Goal: Transaction & Acquisition: Purchase product/service

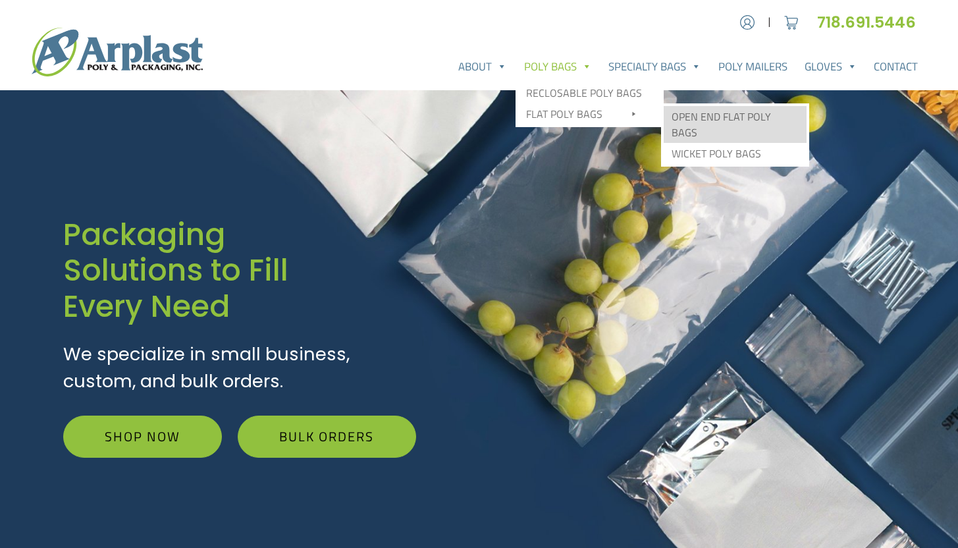
click at [682, 111] on link "Open End Flat Poly Bags" at bounding box center [735, 124] width 143 height 37
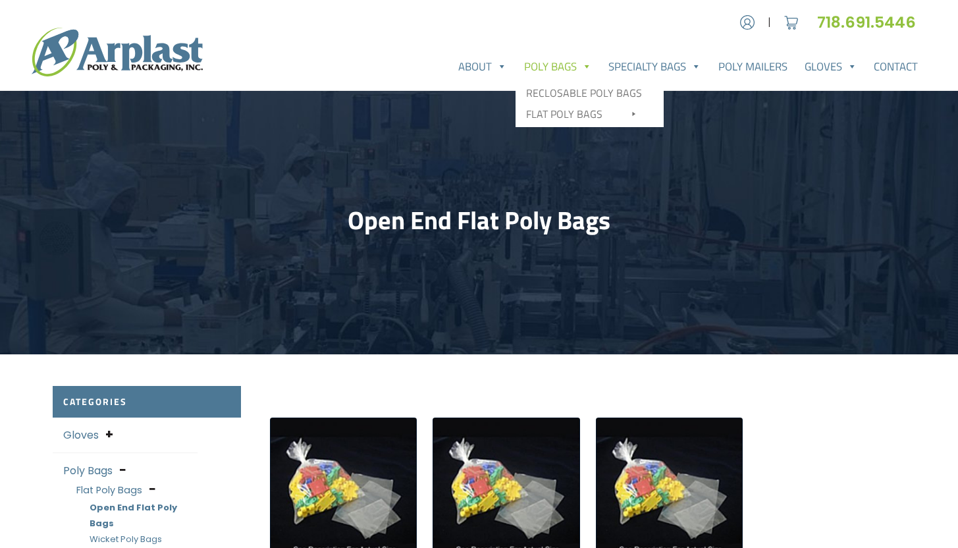
click at [544, 62] on link "Poly Bags" at bounding box center [558, 66] width 85 height 26
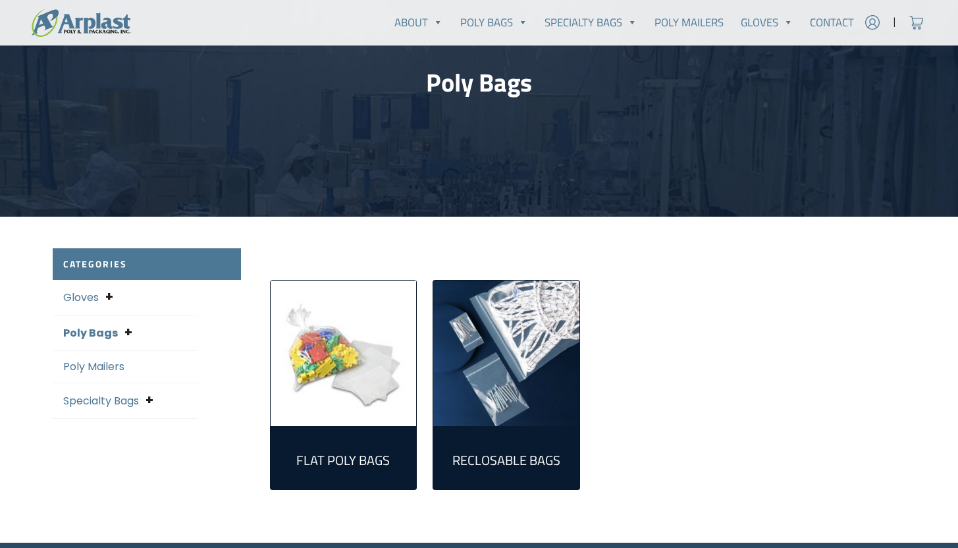
scroll to position [220, 0]
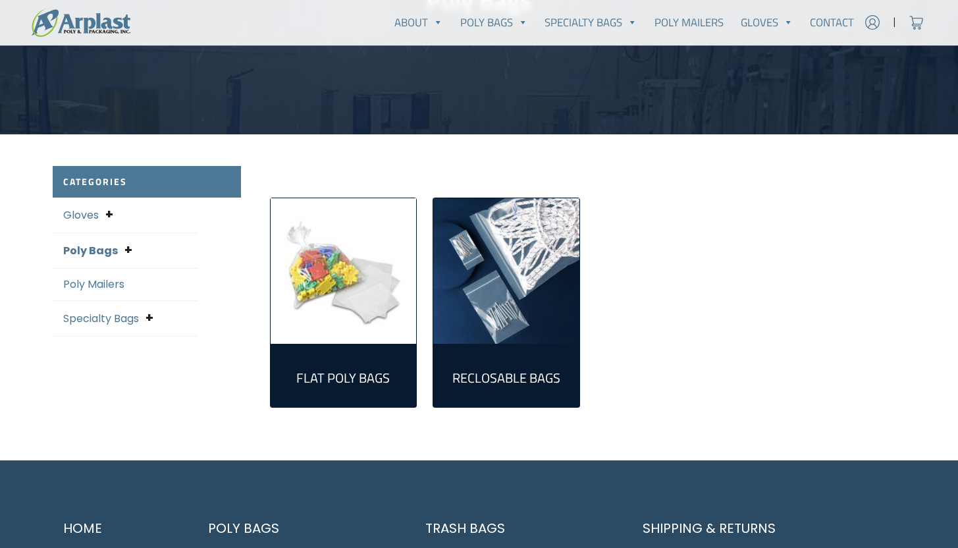
click at [108, 285] on link "Poly Mailers" at bounding box center [93, 284] width 61 height 15
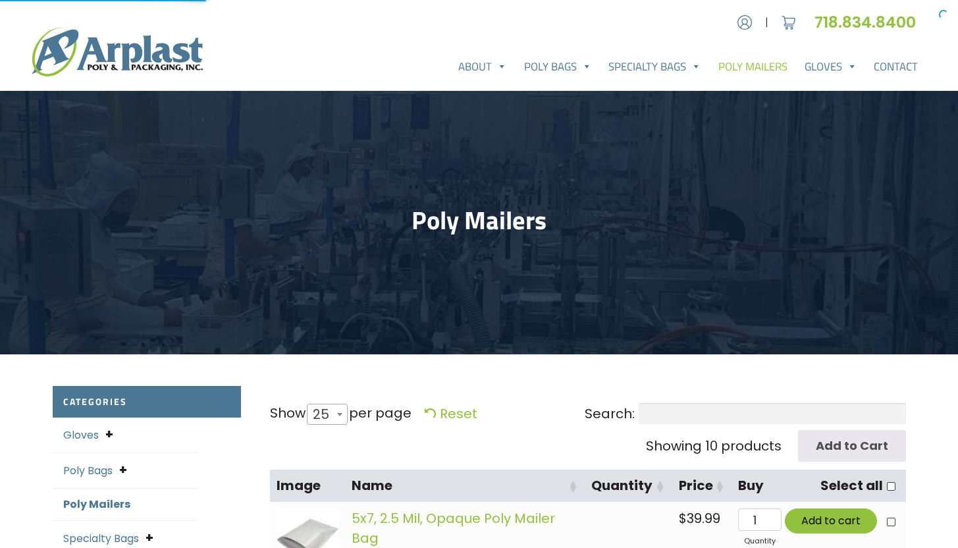
select select "25"
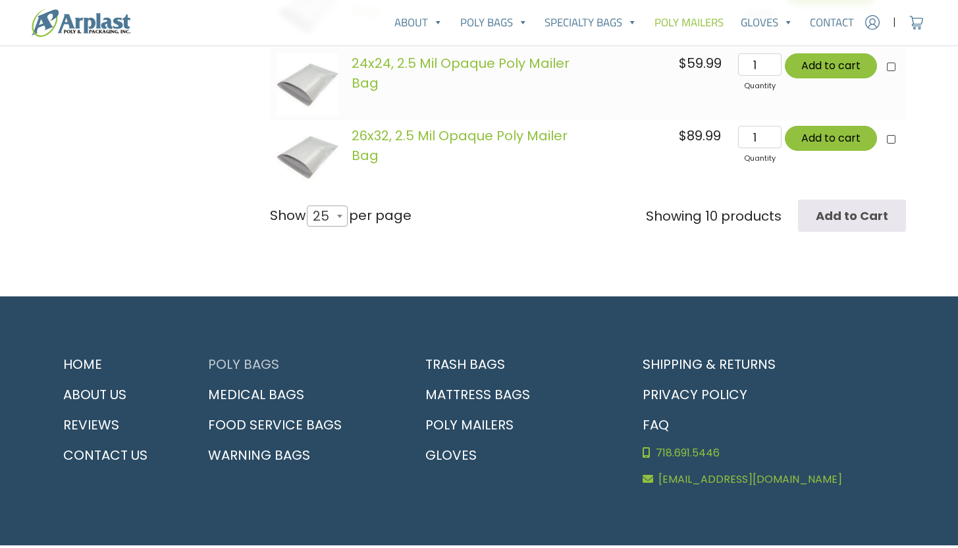
scroll to position [1069, 0]
